Goal: Information Seeking & Learning: Check status

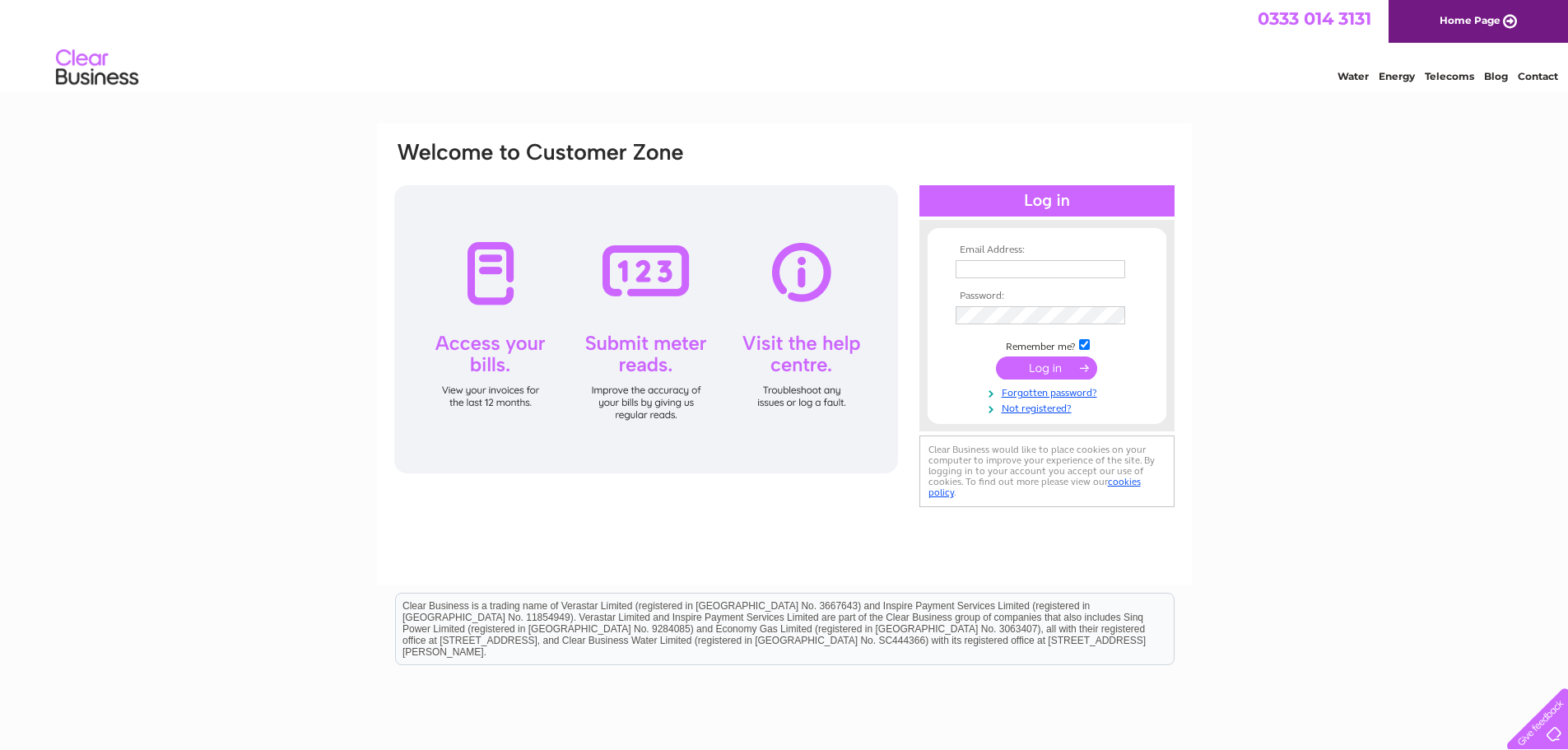
type input "[EMAIL_ADDRESS][DOMAIN_NAME]"
click at [1057, 375] on input "submit" at bounding box center [1047, 368] width 101 height 23
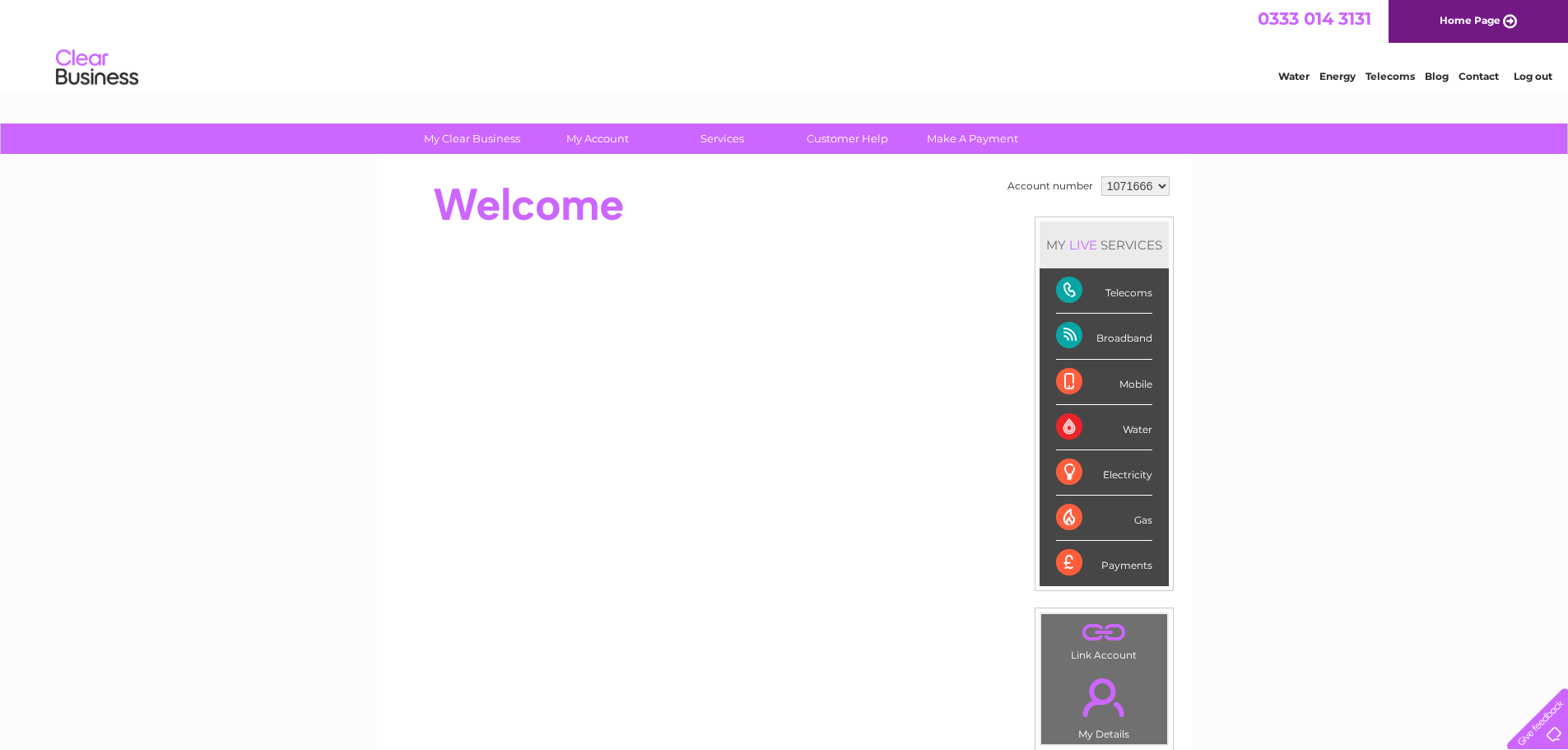
click at [1132, 295] on div "Telecoms" at bounding box center [1105, 290] width 97 height 45
click at [1061, 289] on div "Telecoms" at bounding box center [1105, 290] width 97 height 45
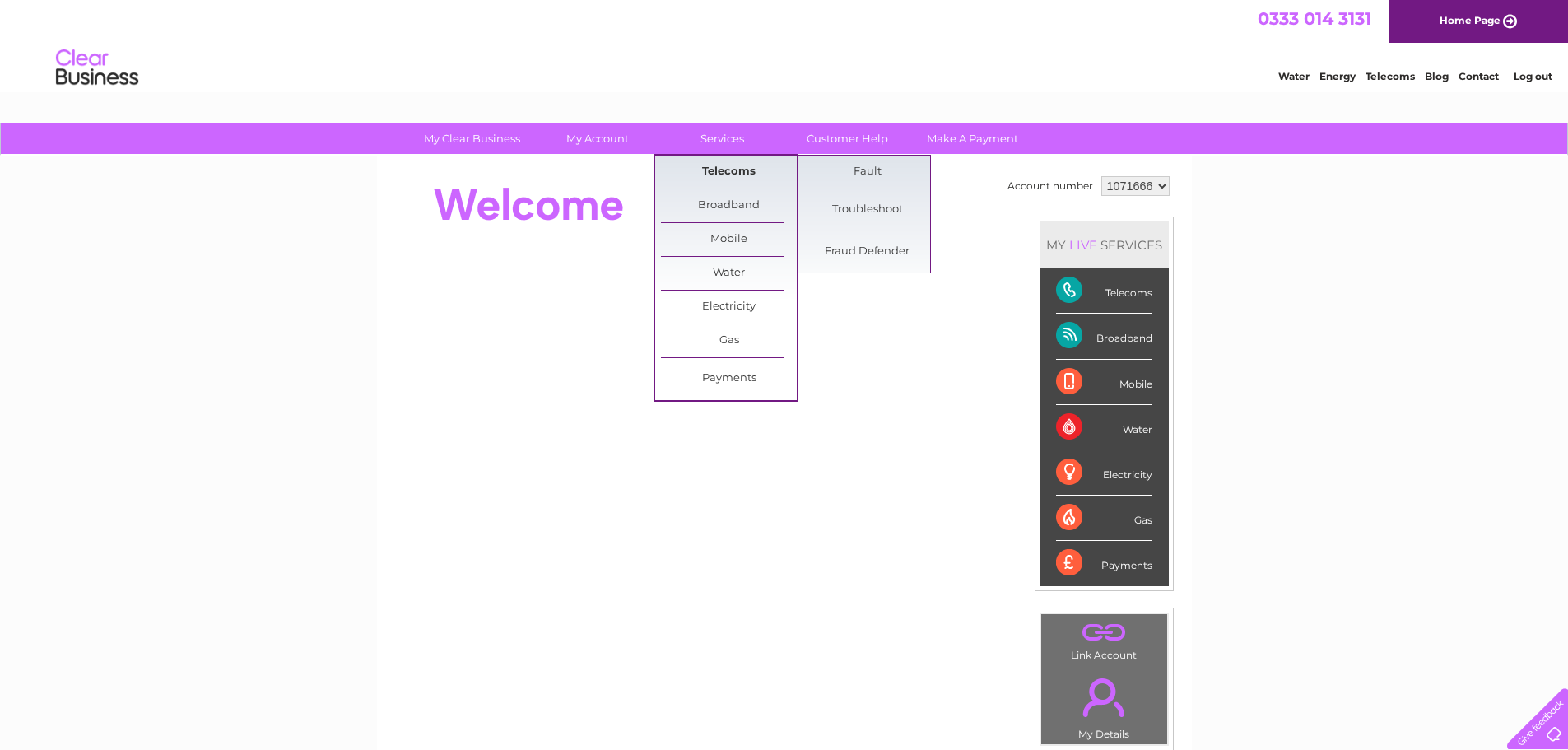
click at [733, 170] on link "Telecoms" at bounding box center [729, 171] width 135 height 33
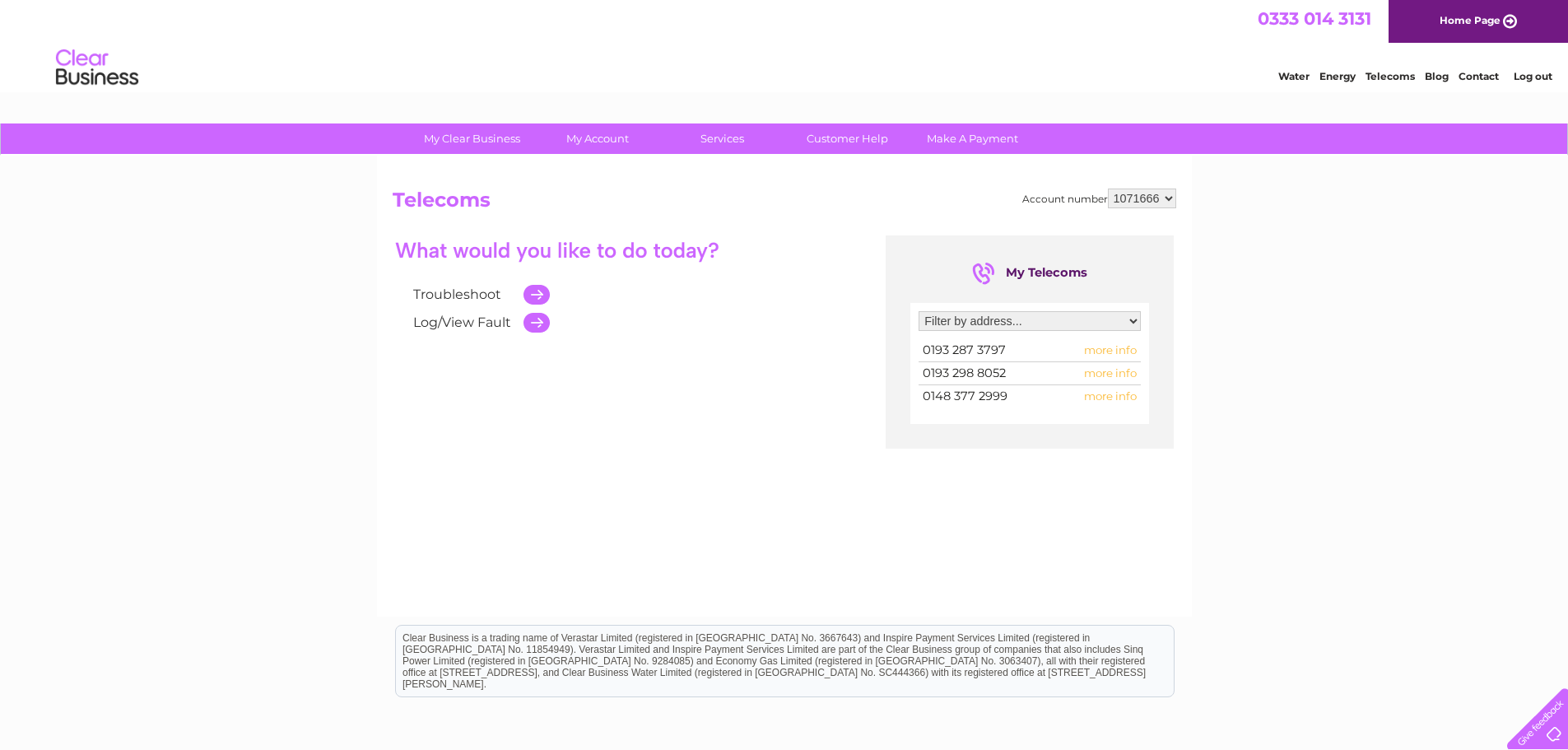
click at [1107, 372] on span "more info" at bounding box center [1111, 373] width 53 height 13
click at [1132, 318] on select "Filter by address... Unit 5-6, Forest Gate Farm , Stonehill Road , Ottershaw , …" at bounding box center [1030, 321] width 222 height 19
select select "2673843"
click at [919, 311] on select "Filter by address... Unit 5-6, Forest Gate Farm , Stonehill Road , Ottershaw , …" at bounding box center [1030, 321] width 222 height 19
click at [1117, 352] on span "more info" at bounding box center [1111, 349] width 53 height 13
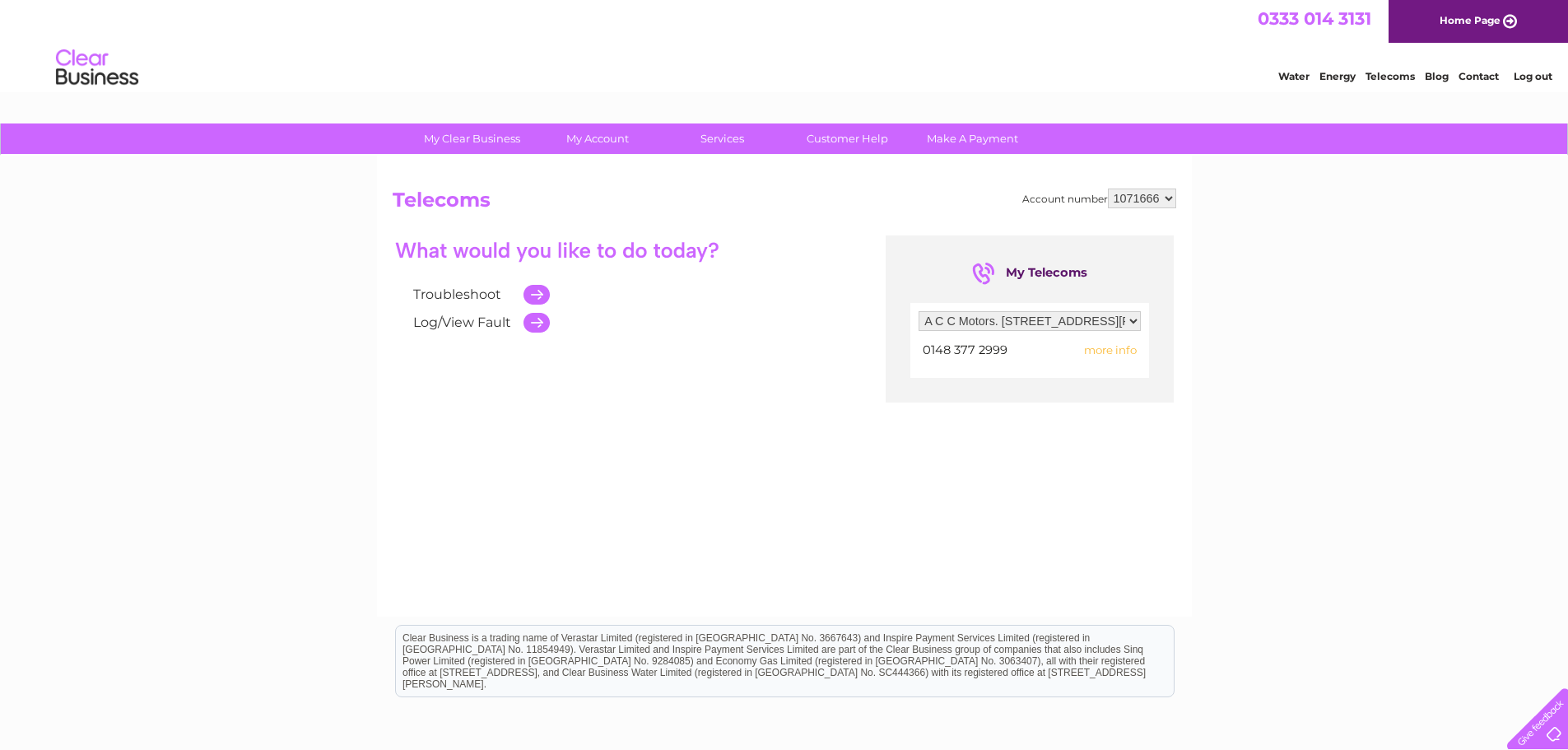
click at [1113, 348] on span "more info" at bounding box center [1111, 349] width 53 height 13
click at [1116, 352] on span "more info" at bounding box center [1111, 349] width 53 height 13
click at [1118, 352] on span "more info" at bounding box center [1111, 349] width 53 height 13
click at [949, 345] on span "0148 377 2999" at bounding box center [965, 349] width 84 height 15
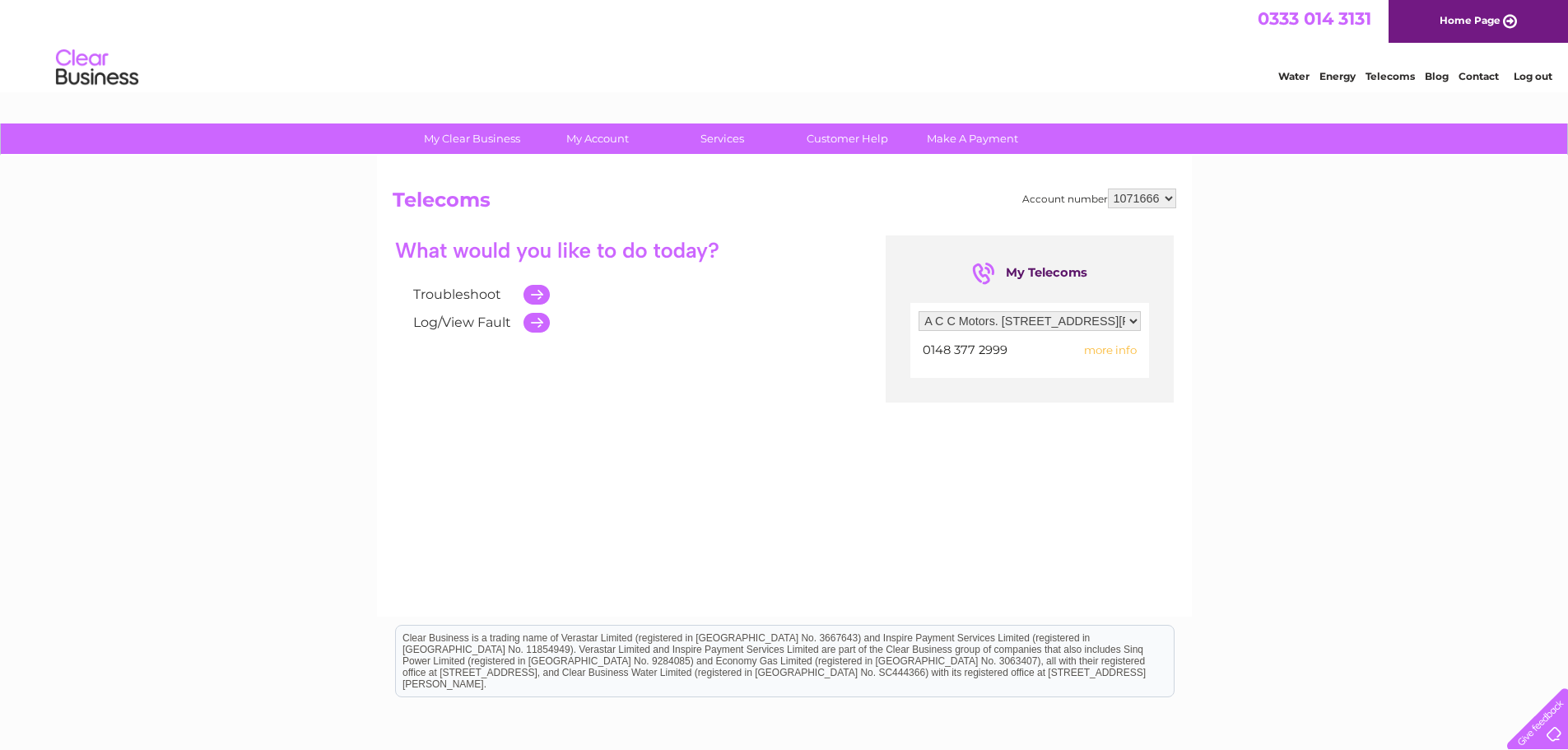
click at [1171, 199] on select "1071666" at bounding box center [1142, 198] width 69 height 19
click at [1167, 200] on select "1071666" at bounding box center [1142, 198] width 69 height 19
click at [1119, 346] on span "more info" at bounding box center [1111, 349] width 53 height 13
click at [1102, 352] on span "more info" at bounding box center [1111, 349] width 53 height 13
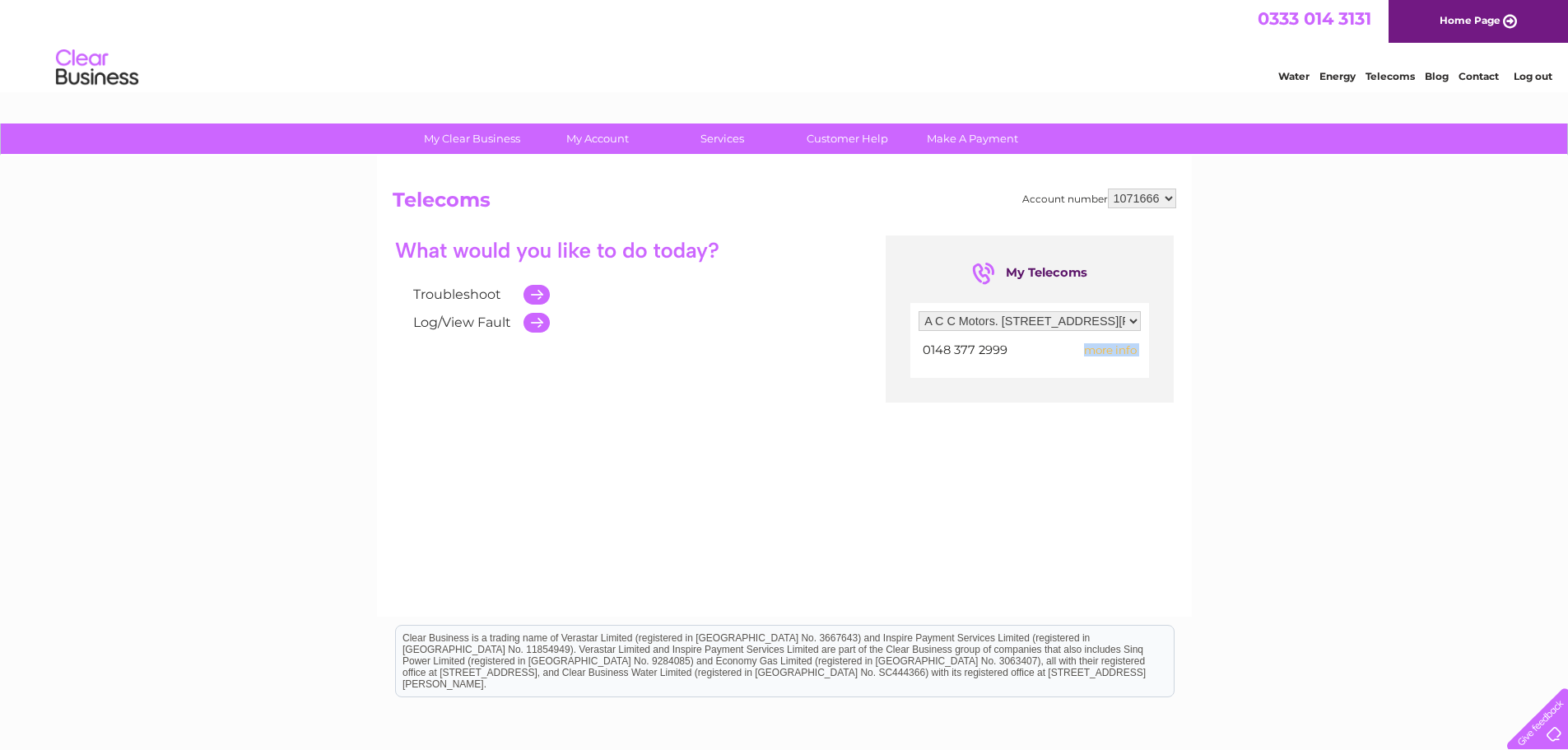
click at [1102, 352] on span "more info" at bounding box center [1111, 349] width 53 height 13
click at [1121, 352] on span "more info" at bounding box center [1111, 349] width 53 height 13
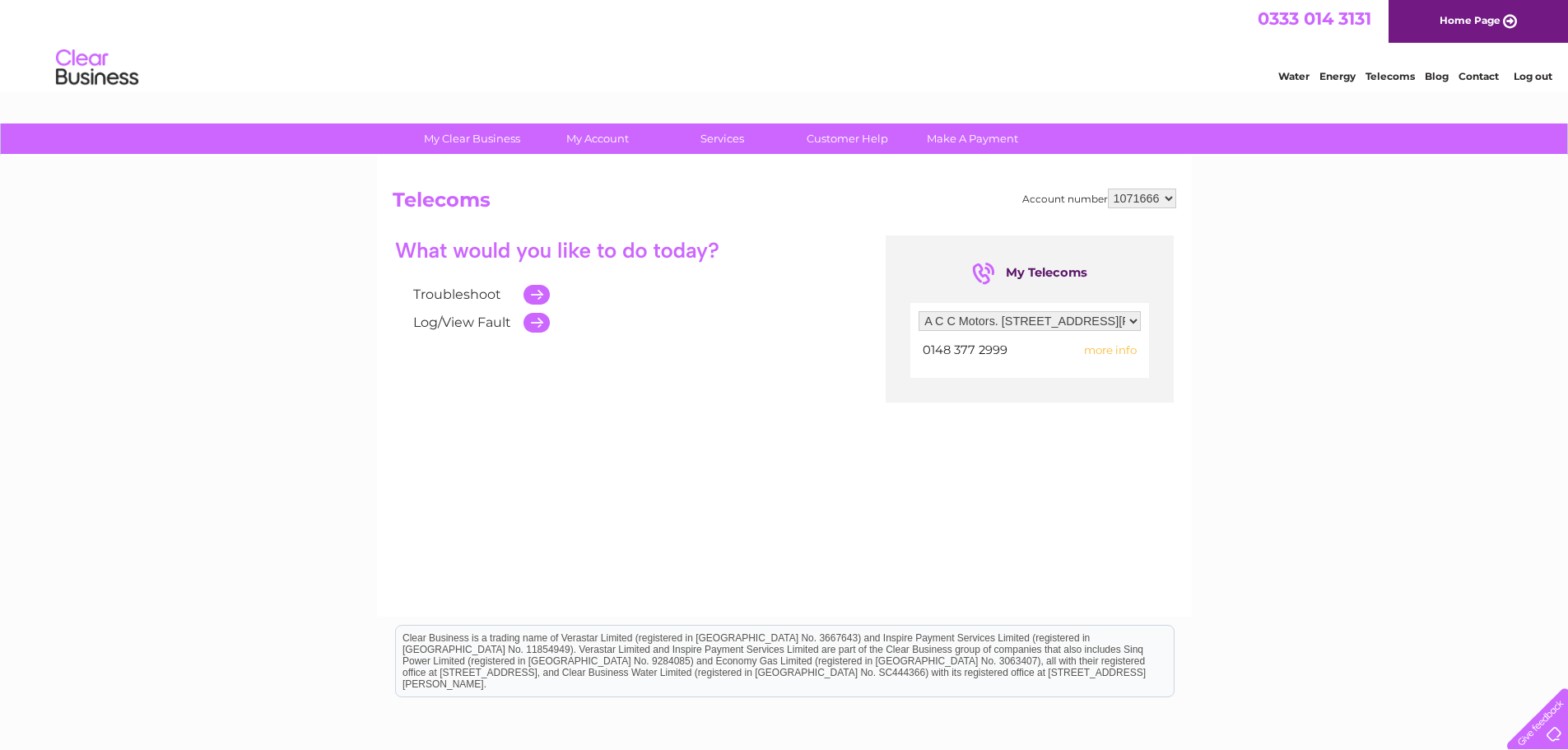
click at [1100, 323] on select "Filter by address... Unit 5-6, Forest Gate Farm , Stonehill Road , Ottershaw , …" at bounding box center [1030, 321] width 222 height 19
select select
click at [919, 311] on select "Filter by address... Unit 5-6, Forest Gate Farm , Stonehill Road , Ottershaw , …" at bounding box center [1030, 321] width 222 height 19
click at [1170, 200] on select "1071666" at bounding box center [1142, 198] width 69 height 19
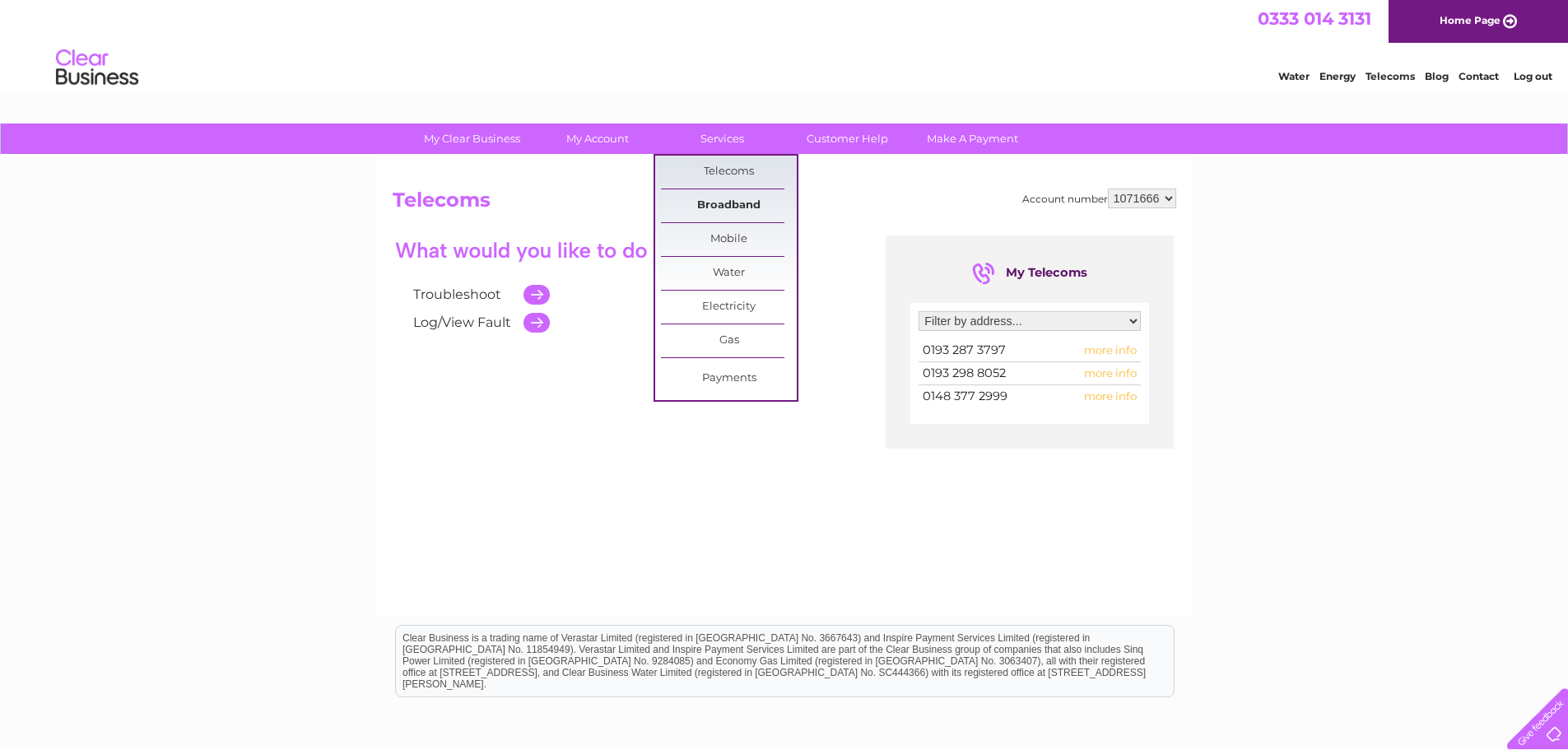
click at [715, 203] on link "Broadband" at bounding box center [729, 205] width 135 height 33
click at [734, 200] on link "Broadband" at bounding box center [729, 205] width 135 height 33
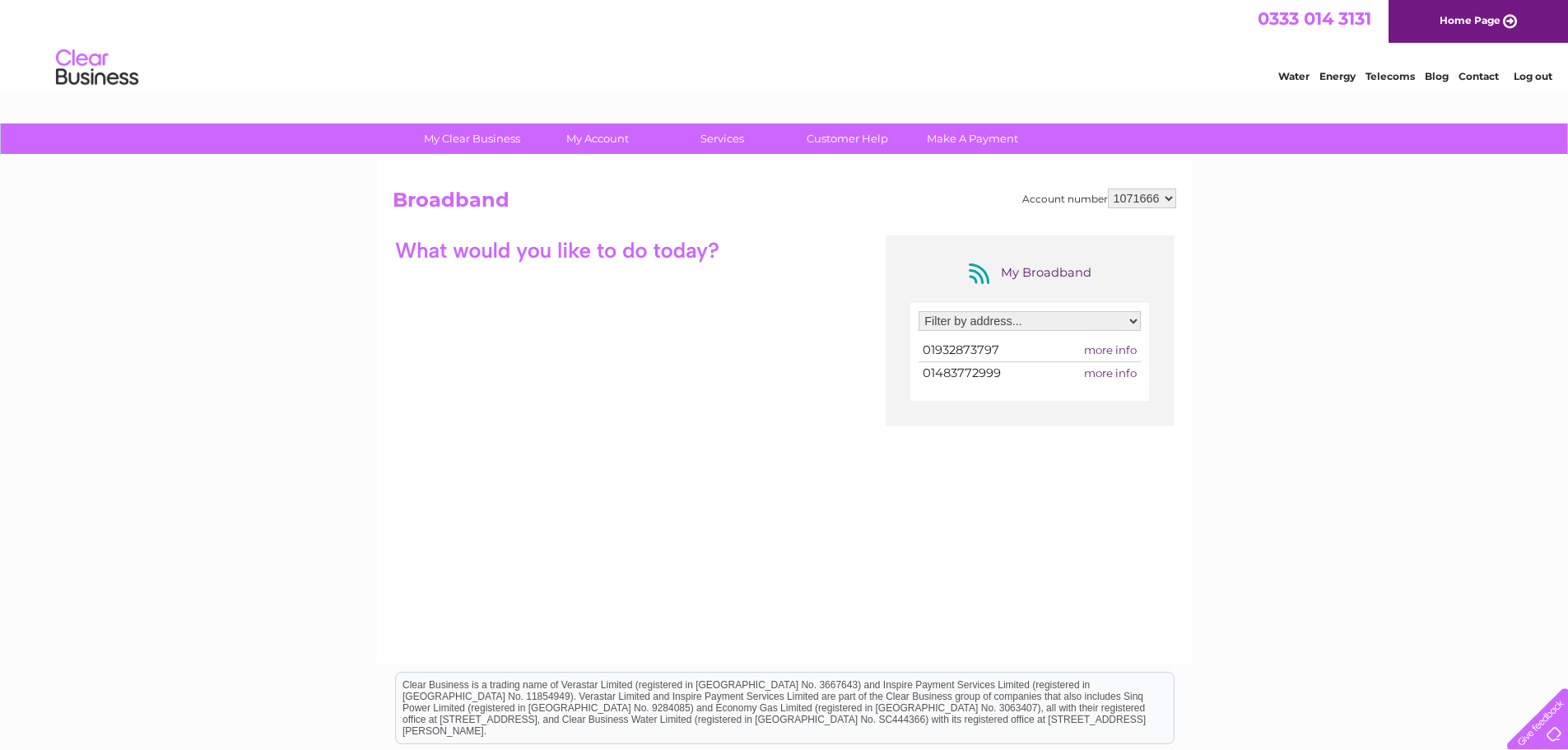
click at [1106, 372] on span "more info" at bounding box center [1111, 373] width 53 height 13
